Goal: Task Accomplishment & Management: Complete application form

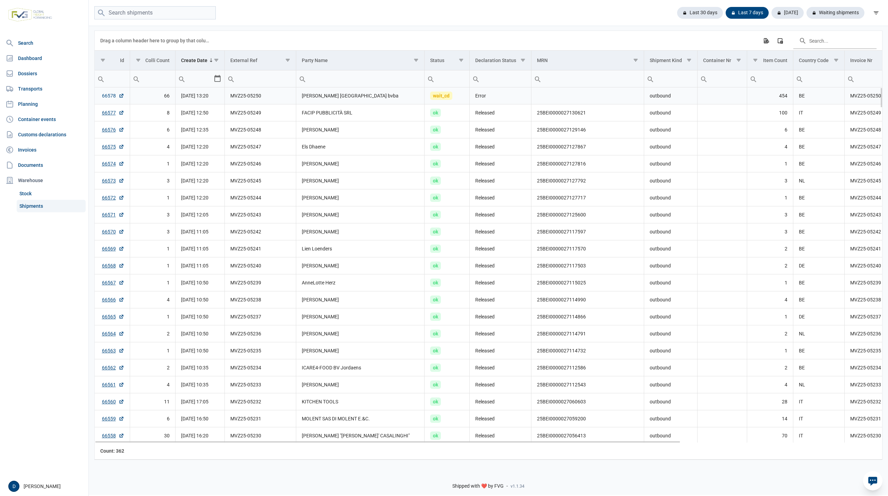
click at [110, 97] on link "66578" at bounding box center [113, 95] width 22 height 7
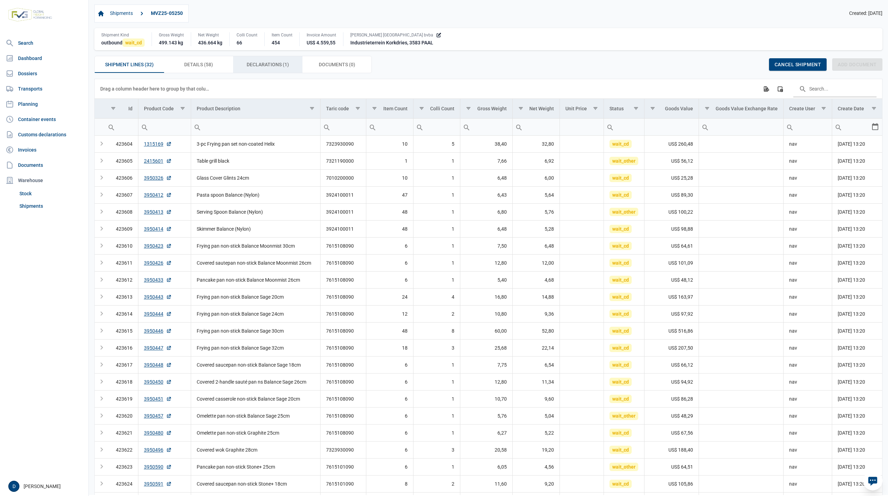
click at [270, 68] on span "Declarations (1) Declarations (1)" at bounding box center [268, 64] width 42 height 8
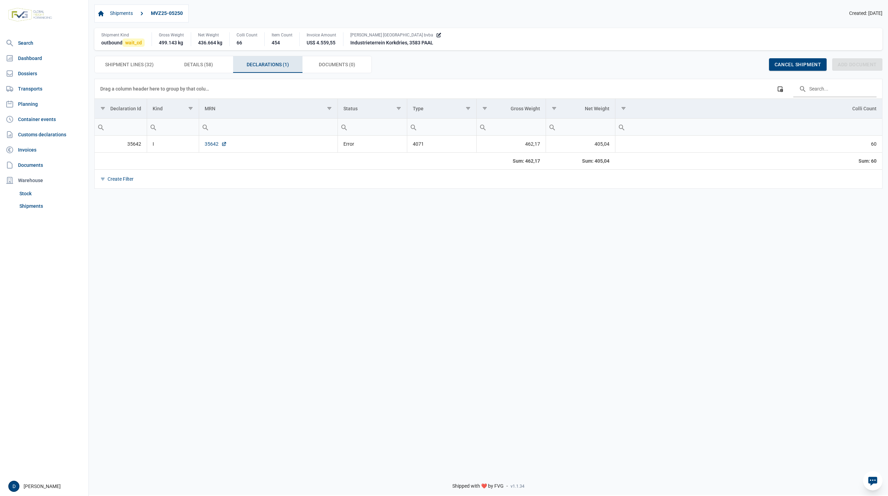
click at [212, 146] on link "35642" at bounding box center [216, 143] width 22 height 7
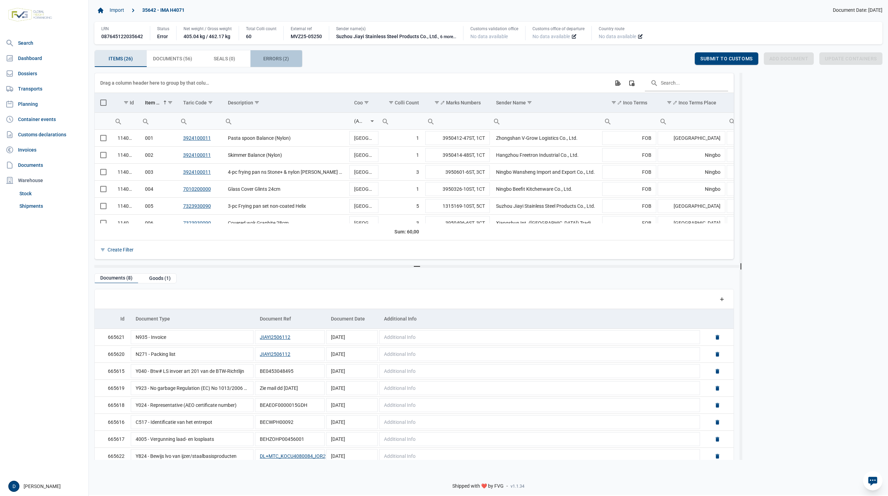
click at [272, 58] on span "Errors (2) Errors (2)" at bounding box center [276, 58] width 26 height 8
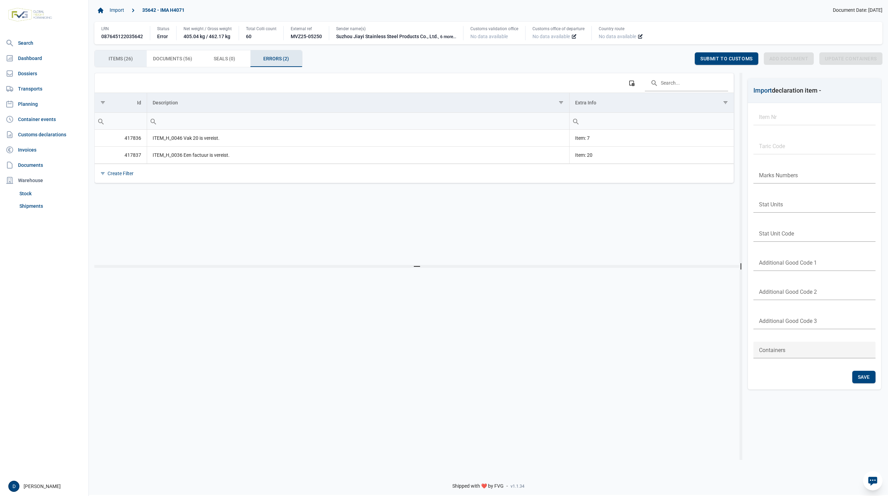
click at [116, 56] on span "Items (26) Items (26)" at bounding box center [121, 58] width 24 height 8
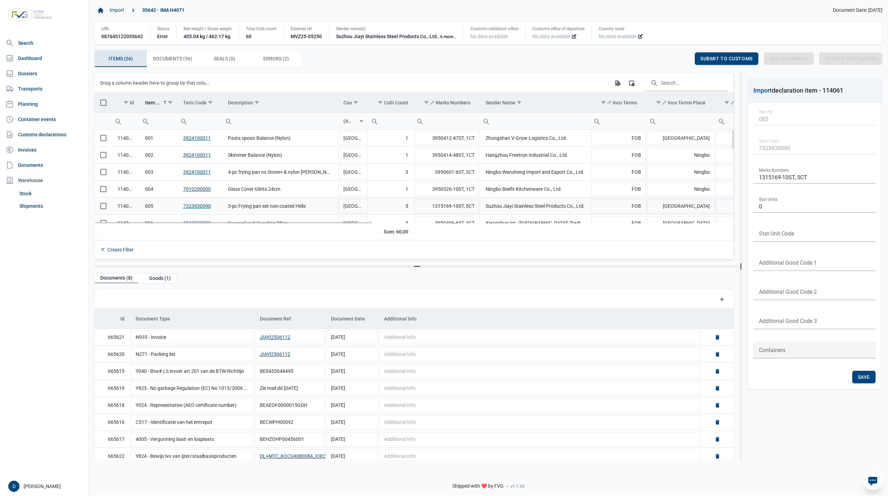
scroll to position [61, 0]
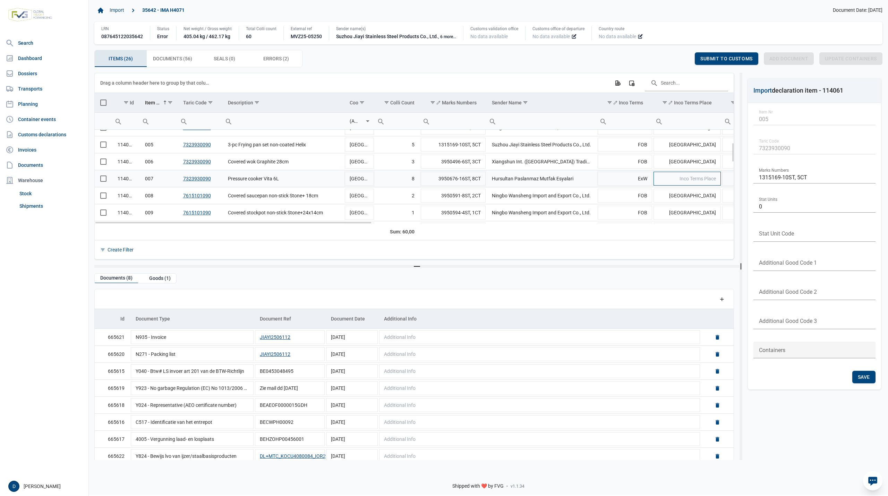
click at [684, 178] on span "Inco Terms Place" at bounding box center [698, 179] width 36 height 6
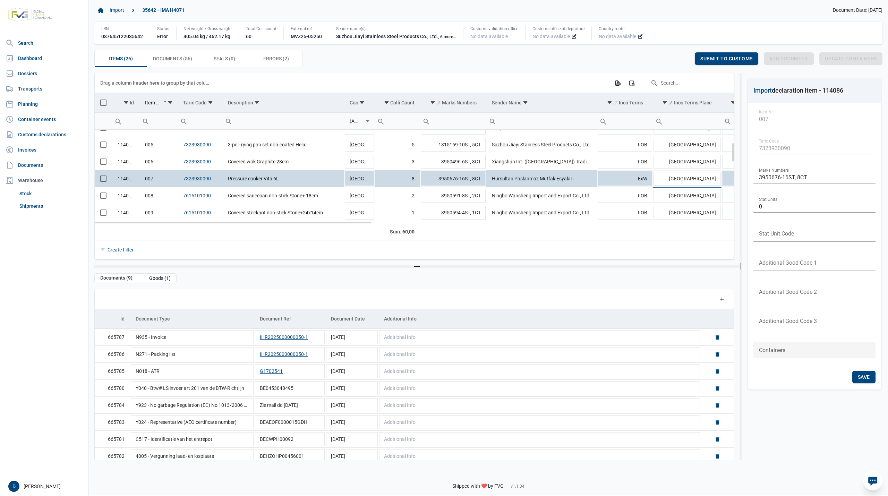
type input "Istanbul"
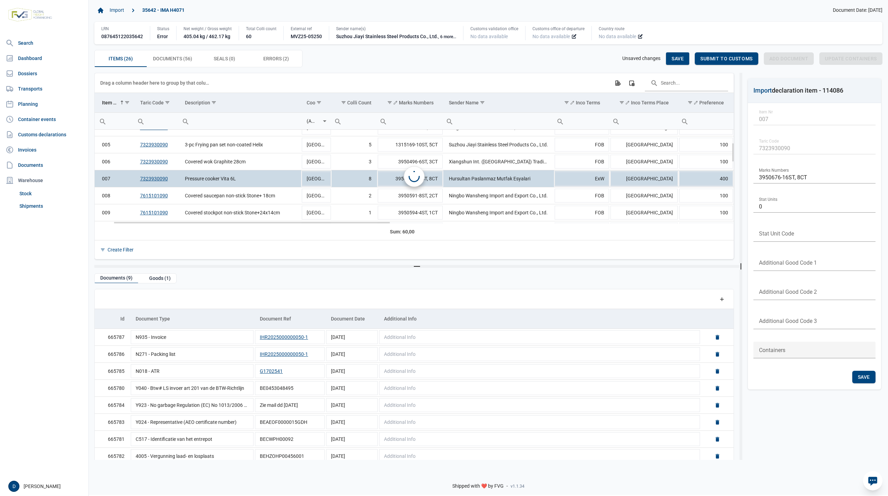
scroll to position [0, 43]
click at [679, 56] on div "Save" at bounding box center [677, 58] width 23 height 12
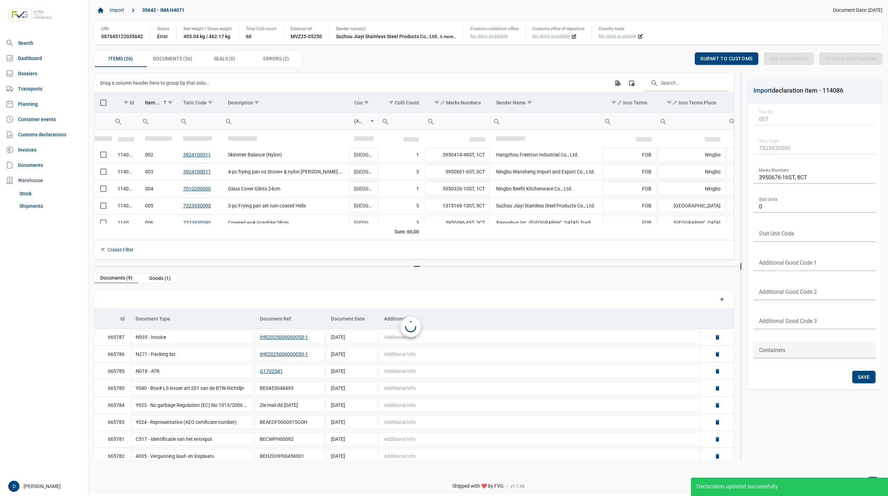
scroll to position [26, 0]
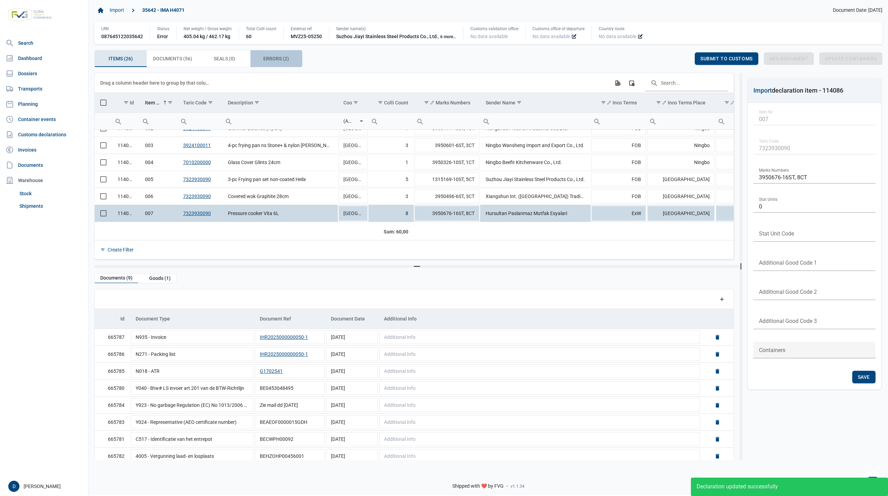
click at [279, 63] on span "Errors (2) Errors (2)" at bounding box center [276, 58] width 26 height 8
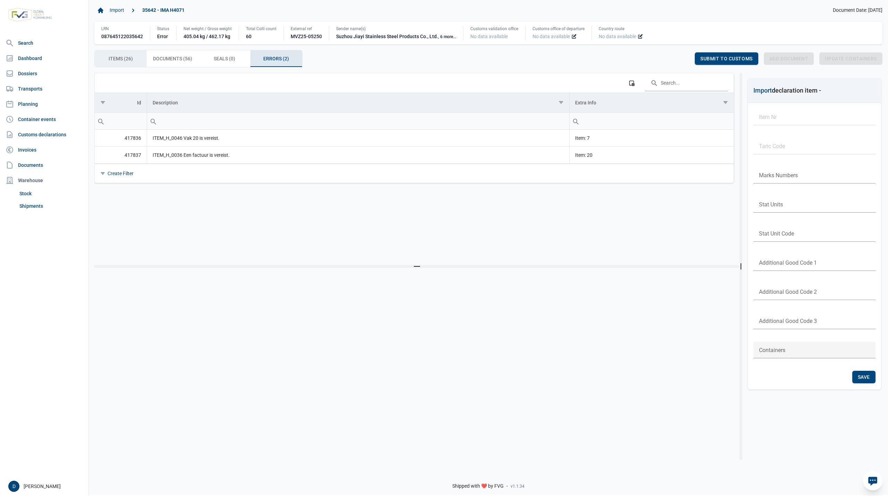
click at [131, 61] on span "Items (26) Items (26)" at bounding box center [121, 58] width 24 height 8
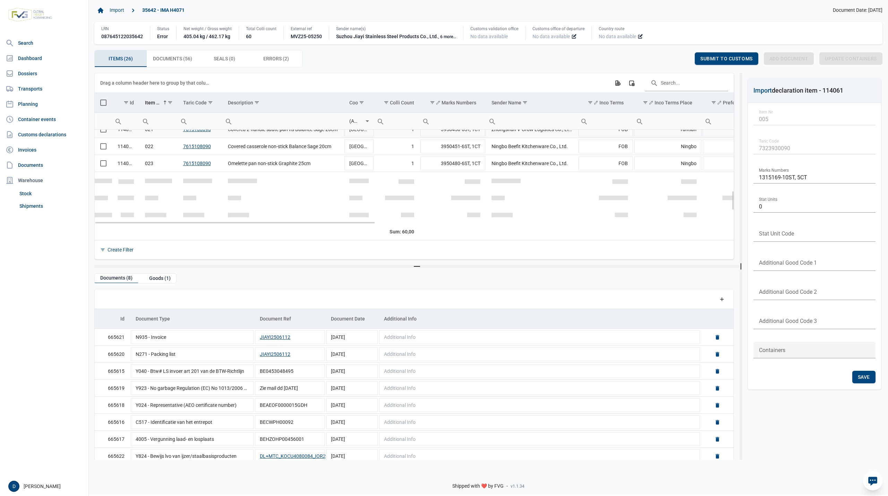
scroll to position [290, 0]
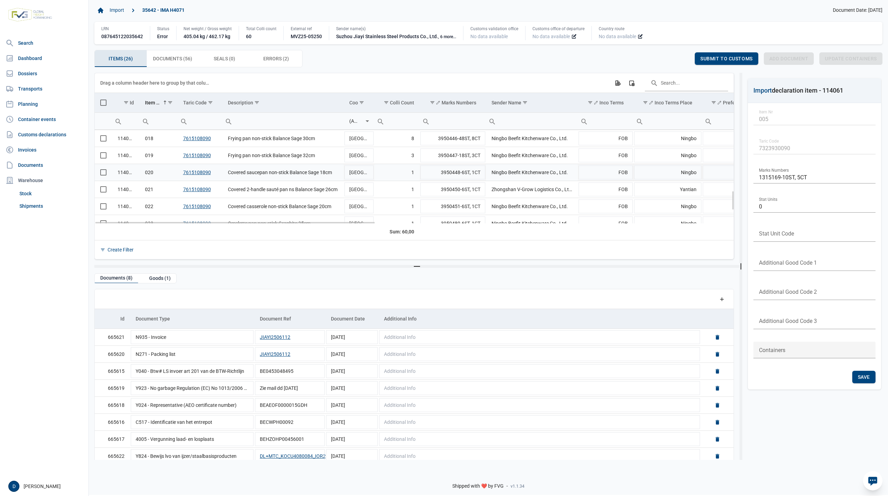
click at [102, 175] on span "Select row" at bounding box center [103, 172] width 6 height 6
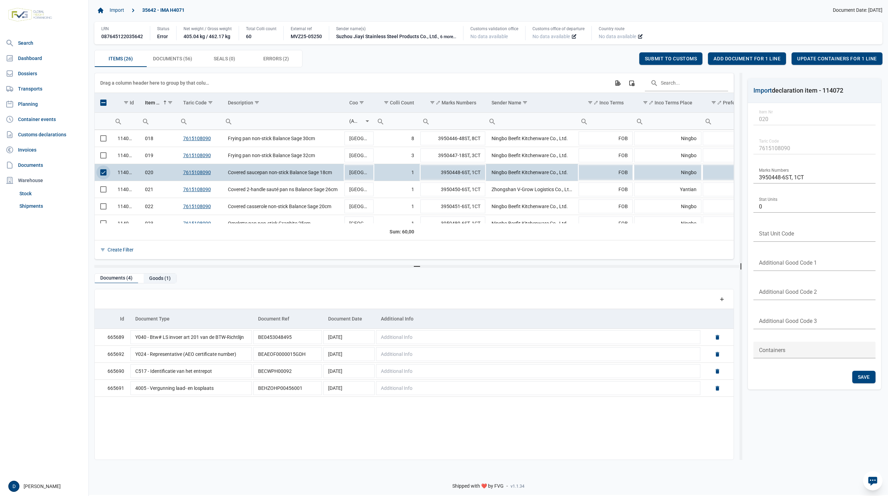
click at [157, 279] on div "Goods (1)" at bounding box center [160, 278] width 33 height 9
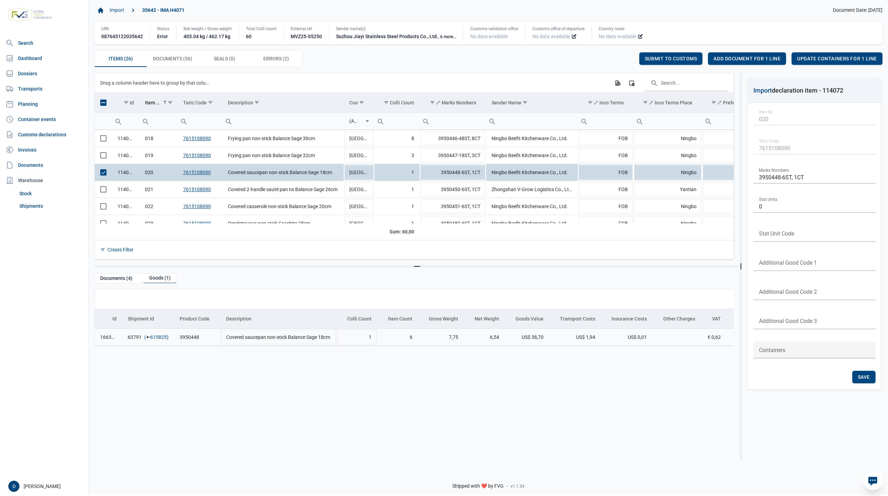
click at [162, 340] on link "615825" at bounding box center [158, 337] width 17 height 7
click at [747, 53] on div "Add document for 1 line" at bounding box center [747, 58] width 78 height 12
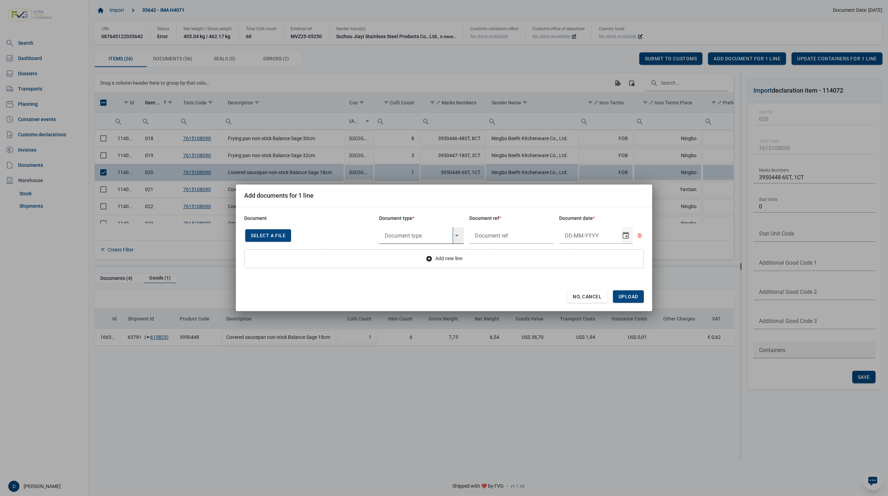
click at [417, 235] on input "text" at bounding box center [416, 235] width 74 height 17
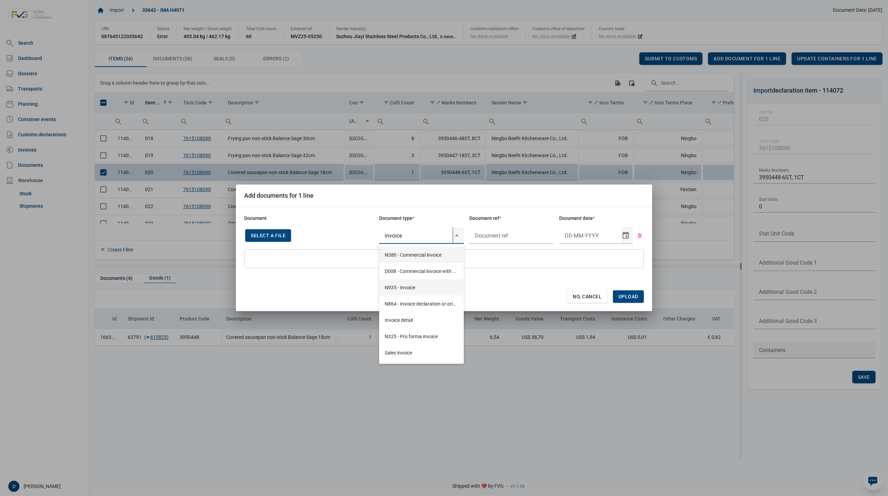
click at [407, 285] on div "N935 - Invoice" at bounding box center [421, 287] width 85 height 16
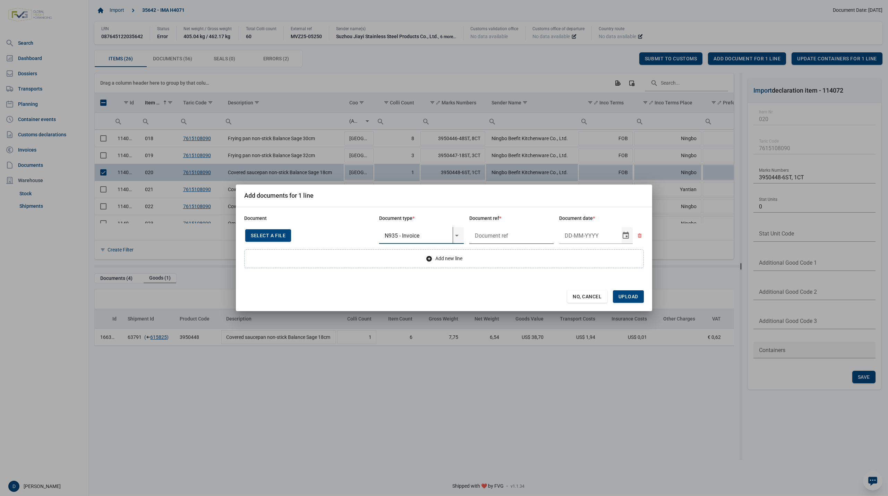
type input "N935 - Invoice"
click at [500, 239] on input "text" at bounding box center [511, 235] width 85 height 17
type input "."
click at [568, 235] on input "Document date" at bounding box center [590, 235] width 62 height 17
type input "26-3-2025"
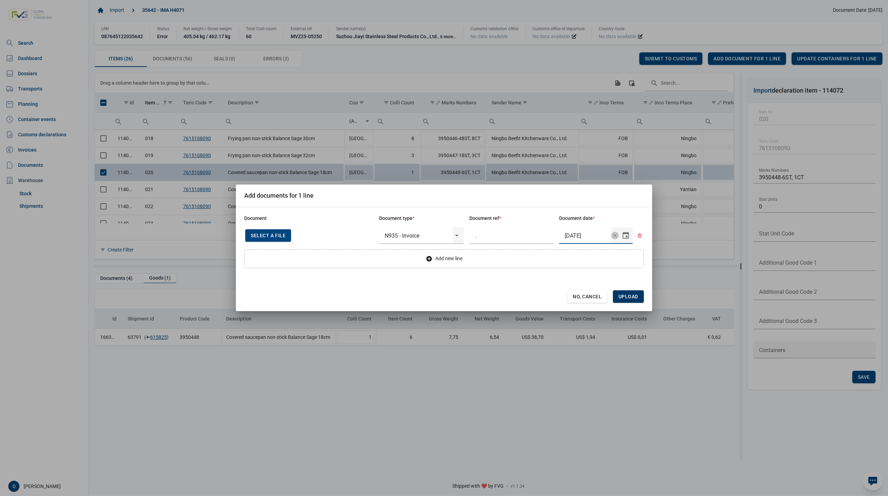
click at [629, 296] on span "Upload" at bounding box center [629, 297] width 20 height 6
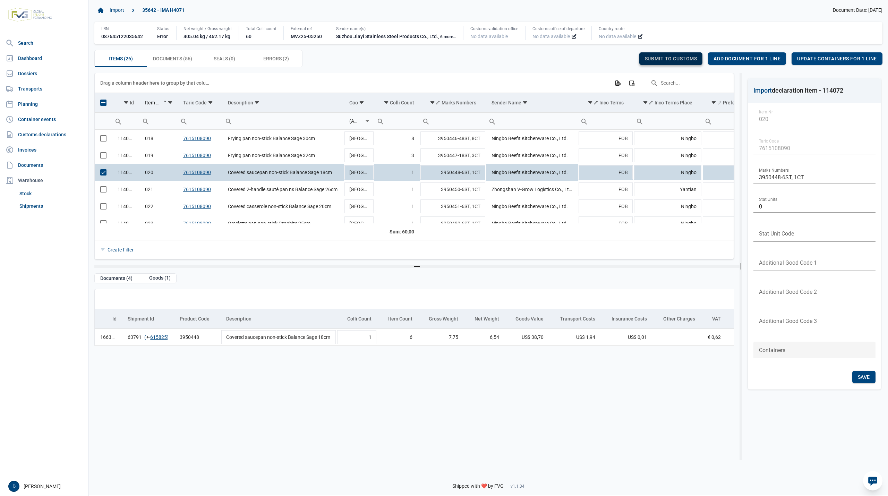
click at [677, 60] on span "Submit to customs" at bounding box center [671, 59] width 52 height 6
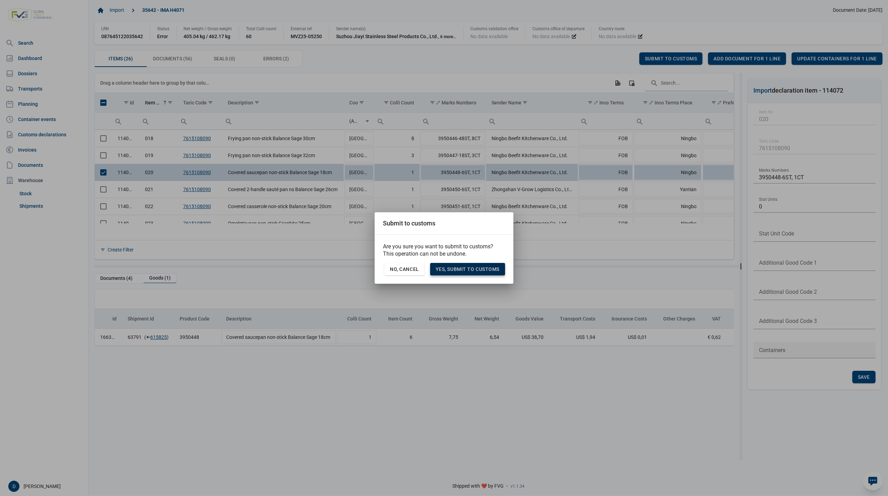
click at [476, 267] on span "Yes, Submit to customs" at bounding box center [468, 269] width 64 height 6
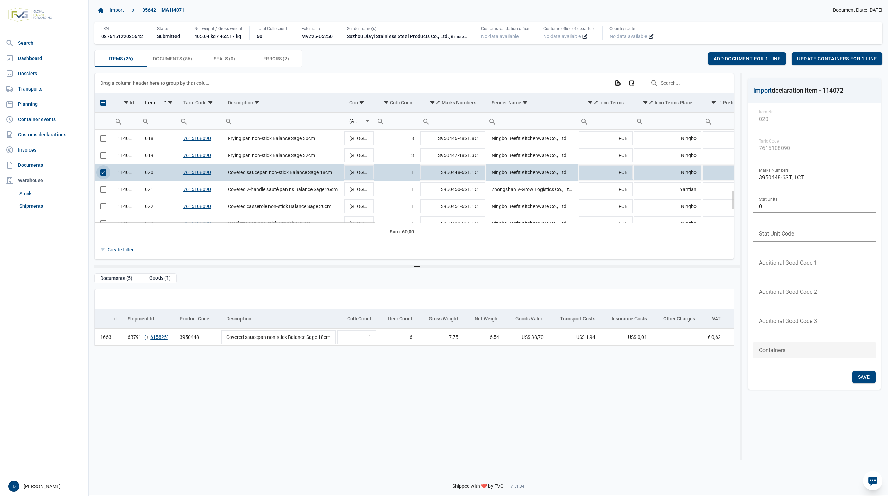
click at [103, 174] on span "Select row" at bounding box center [103, 172] width 6 height 6
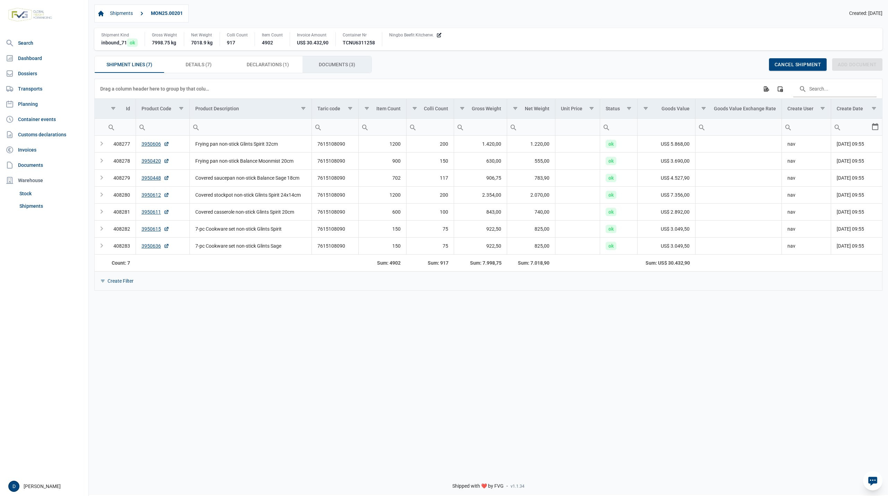
click at [316, 67] on div "Documents (3) Documents (3)" at bounding box center [336, 64] width 69 height 17
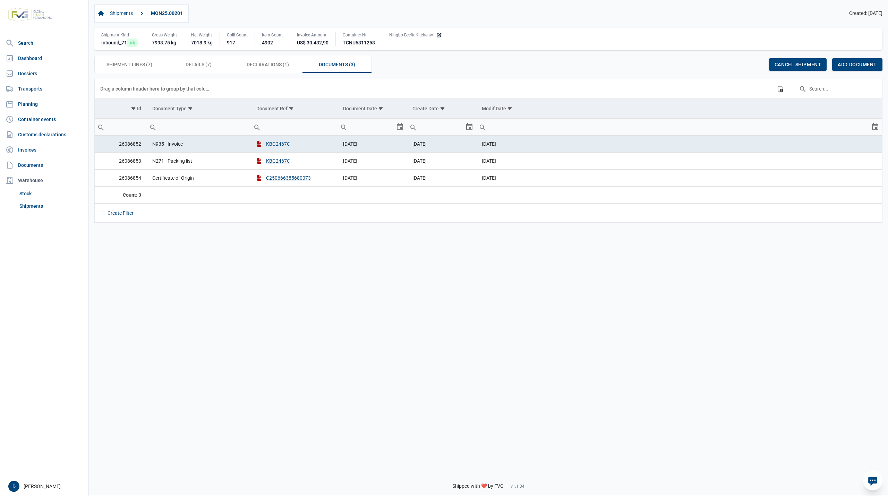
click at [280, 146] on button "KBG2467C" at bounding box center [273, 143] width 34 height 7
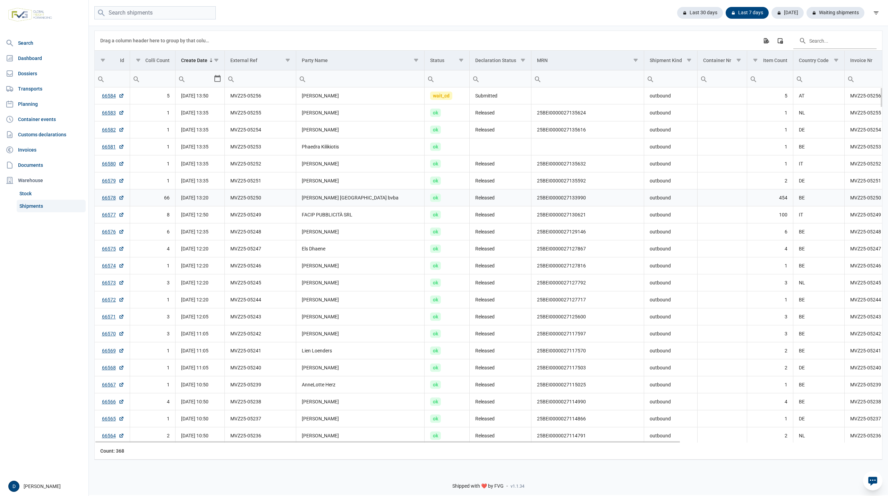
click at [369, 200] on td "[PERSON_NAME] [GEOGRAPHIC_DATA] bvba" at bounding box center [360, 197] width 129 height 17
